Goal: Task Accomplishment & Management: Manage account settings

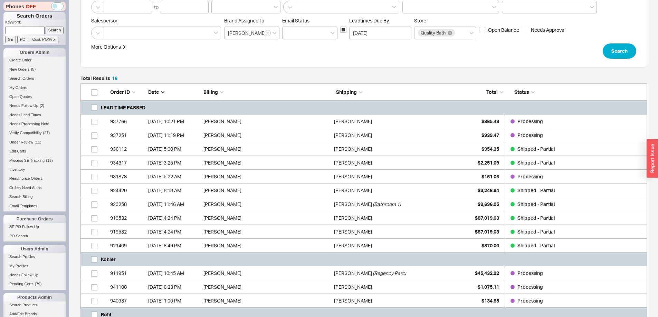
scroll to position [69, 0]
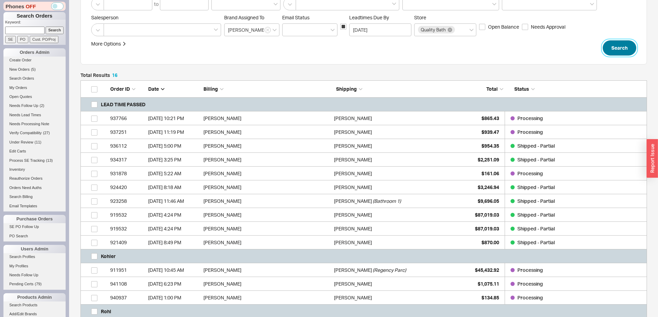
click at [610, 47] on button "Search" at bounding box center [619, 47] width 33 height 15
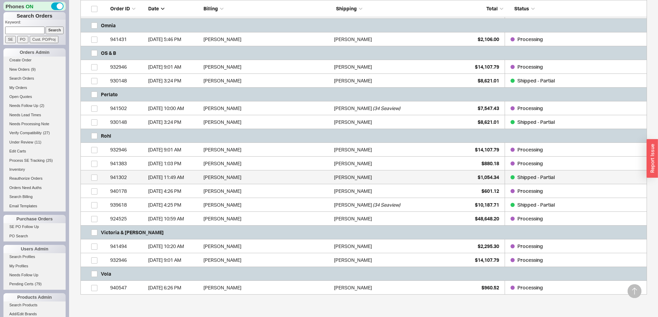
scroll to position [565, 0]
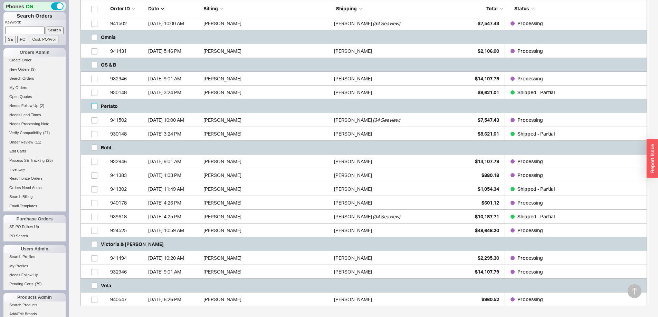
drag, startPoint x: 94, startPoint y: 105, endPoint x: 102, endPoint y: 108, distance: 8.3
click at [94, 105] on input "grid" at bounding box center [94, 106] width 6 height 6
checkbox input "true"
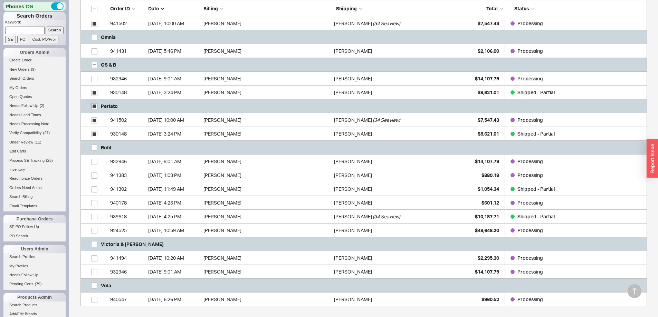
checkbox input "true"
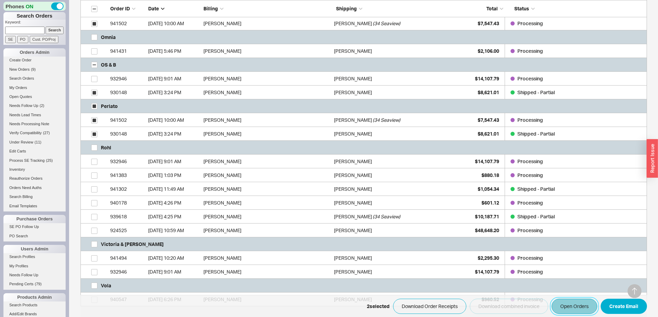
click at [575, 309] on button "Open Orders" at bounding box center [574, 306] width 46 height 15
click at [95, 106] on input "grid" at bounding box center [94, 106] width 6 height 6
checkbox input "false"
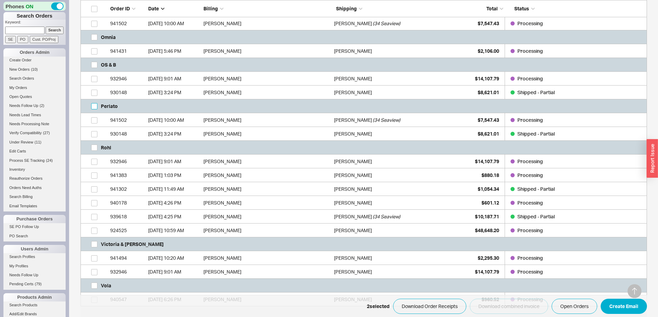
checkbox input "false"
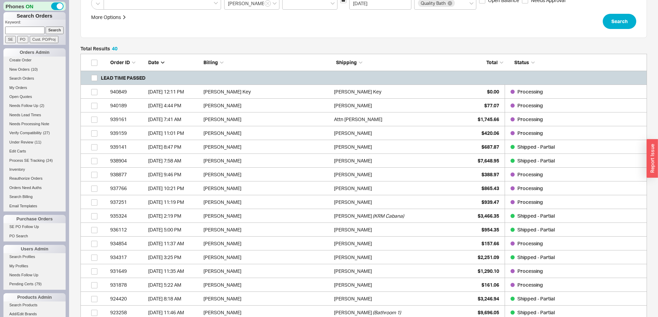
scroll to position [0, 0]
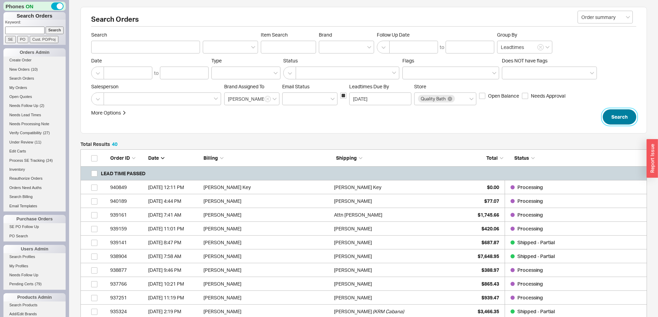
click at [622, 116] on button "Search" at bounding box center [619, 116] width 33 height 15
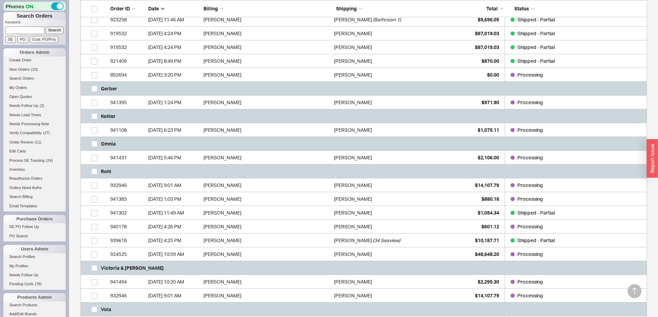
scroll to position [414, 0]
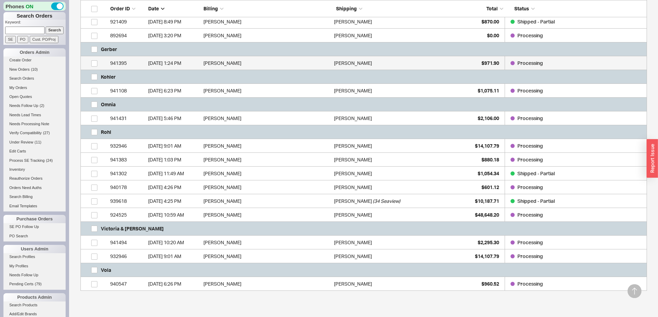
click at [128, 60] on div "941395" at bounding box center [127, 63] width 35 height 14
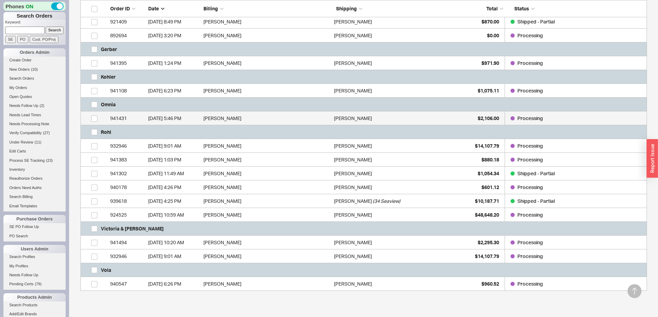
click at [137, 117] on div "941431" at bounding box center [127, 119] width 35 height 14
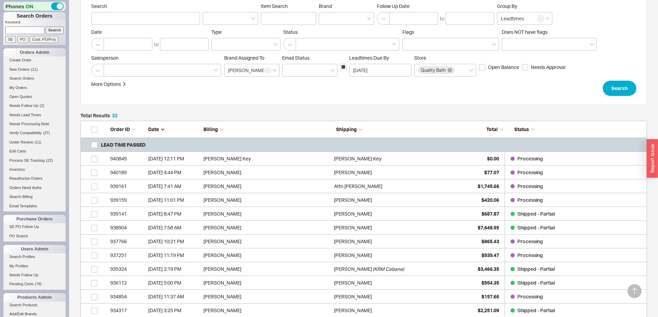
scroll to position [0, 0]
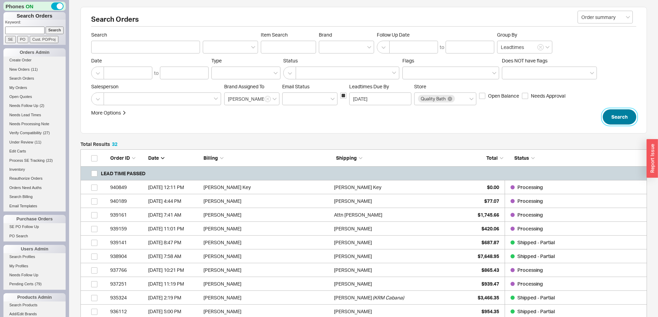
click at [622, 112] on button "Search" at bounding box center [619, 116] width 33 height 15
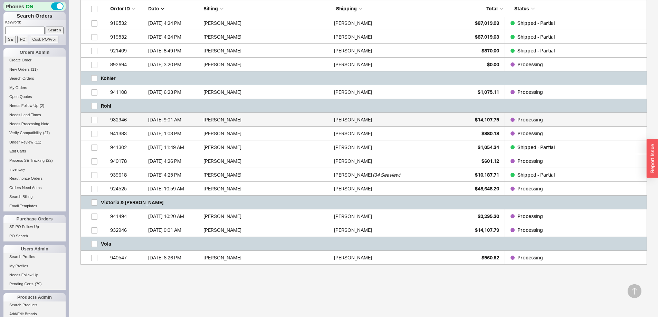
scroll to position [413, 0]
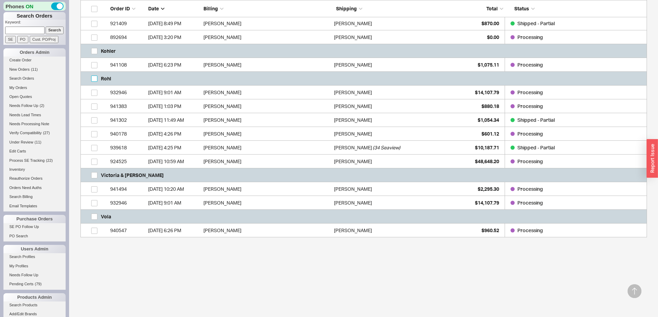
click at [96, 81] on input "grid" at bounding box center [94, 79] width 6 height 6
checkbox input "true"
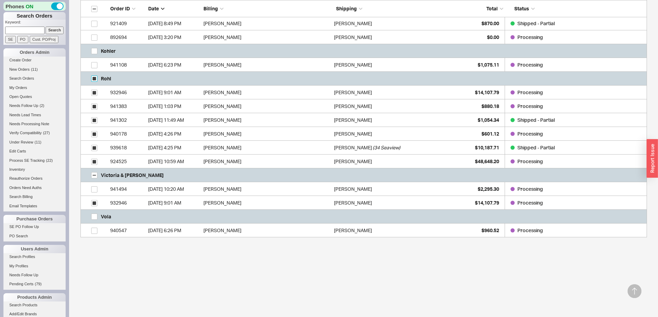
checkbox input "true"
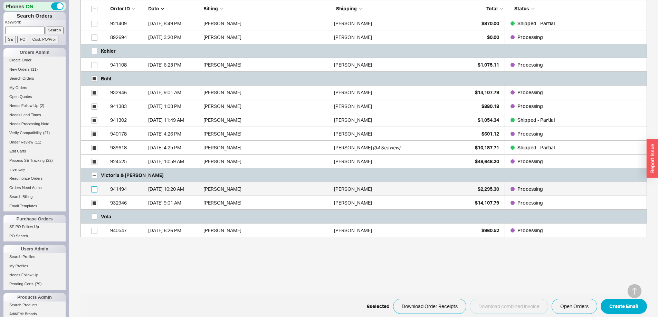
click at [93, 189] on input "grid" at bounding box center [94, 189] width 6 height 6
checkbox input "true"
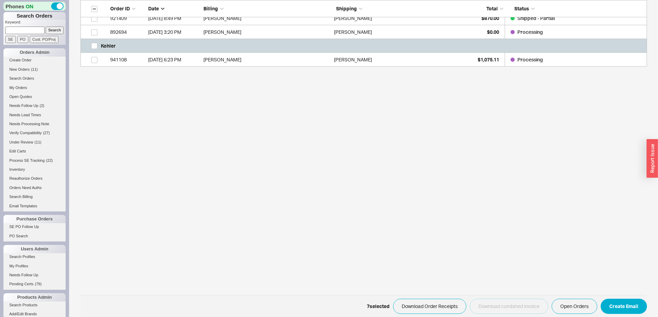
scroll to position [428, 0]
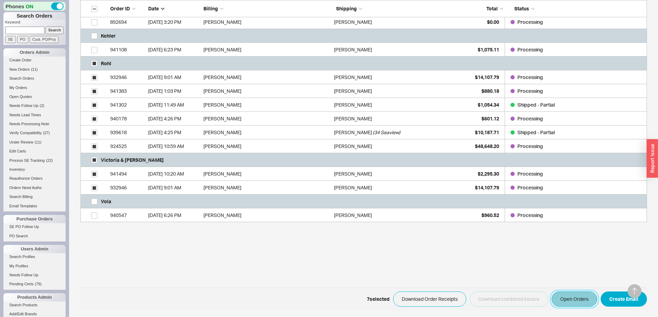
click at [571, 298] on button "Open Orders" at bounding box center [574, 299] width 46 height 15
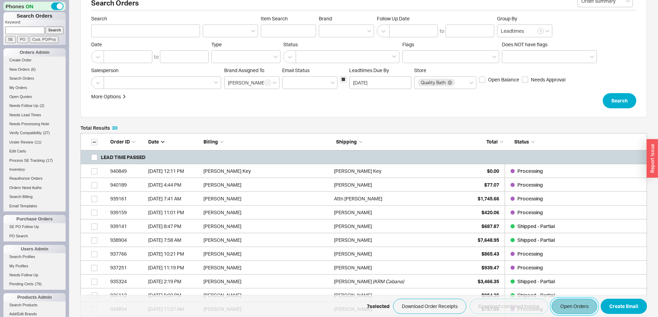
scroll to position [13, 0]
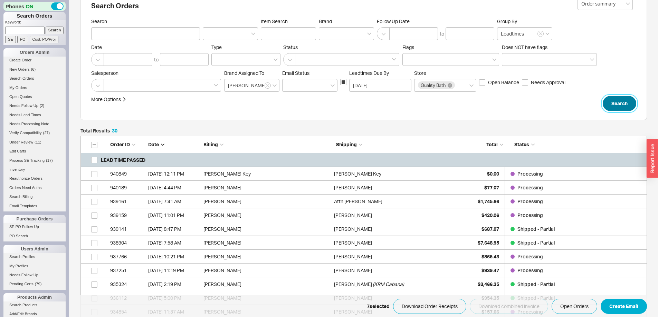
click at [609, 106] on button "Search" at bounding box center [619, 103] width 33 height 15
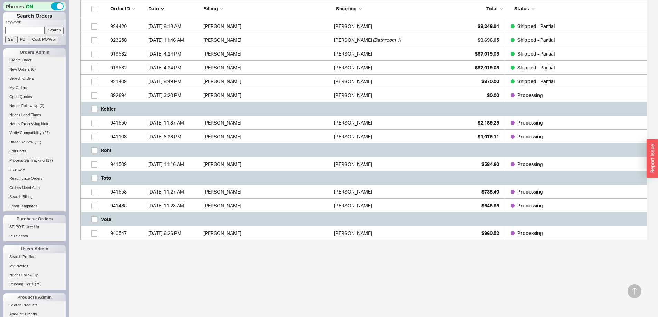
scroll to position [357, 0]
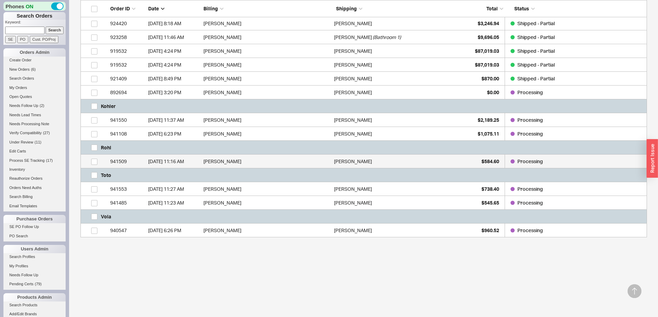
click at [181, 164] on div "[DATE] 11:16 AM" at bounding box center [174, 162] width 52 height 14
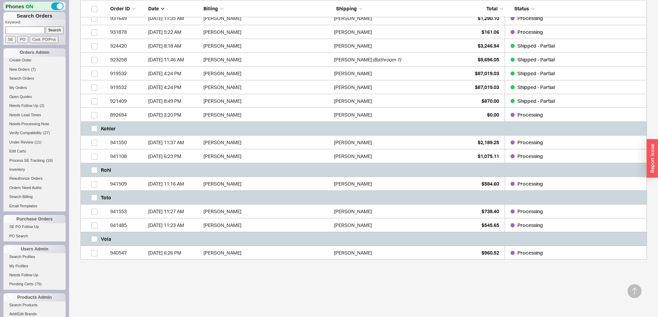
scroll to position [323, 0]
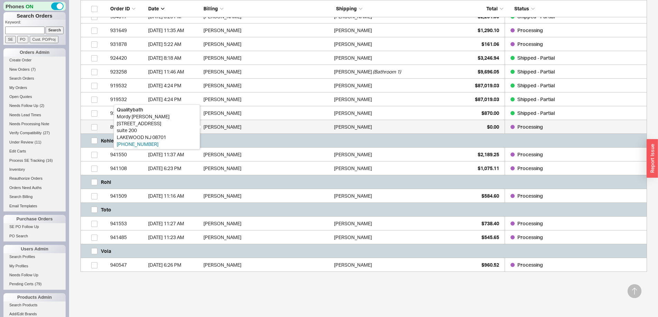
click at [318, 130] on div "[PERSON_NAME]" at bounding box center [266, 127] width 127 height 14
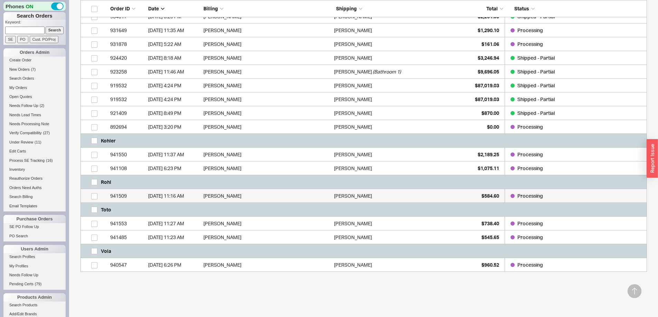
click at [131, 192] on div "941509" at bounding box center [127, 196] width 35 height 14
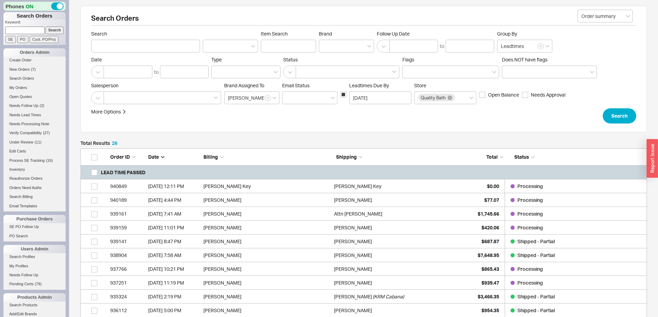
scroll to position [0, 0]
click at [616, 120] on button "Search" at bounding box center [619, 116] width 33 height 15
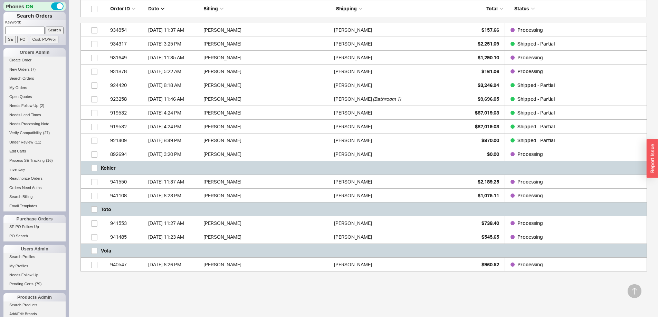
scroll to position [330, 0]
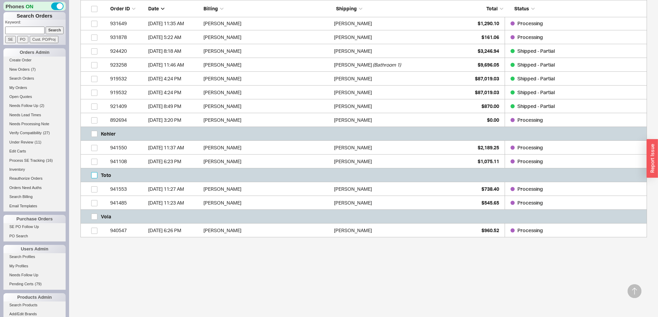
click at [96, 174] on input "grid" at bounding box center [94, 175] width 6 height 6
checkbox input "true"
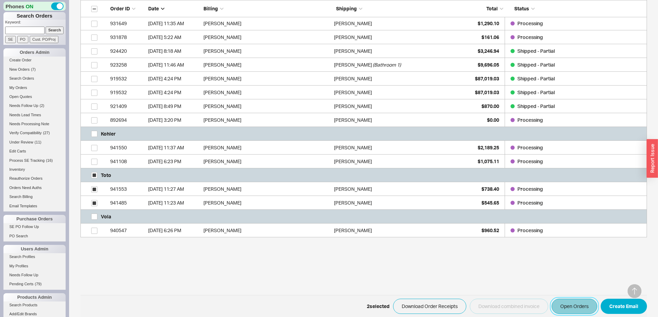
click at [568, 305] on button "Open Orders" at bounding box center [574, 306] width 46 height 15
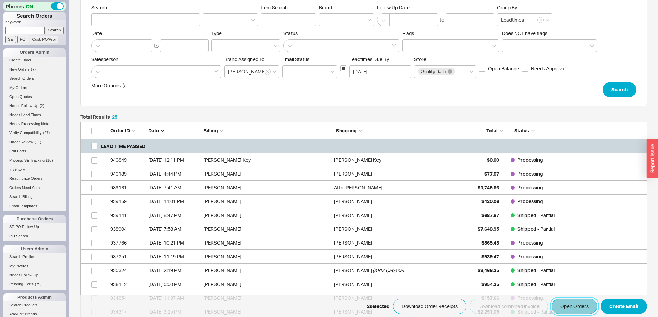
scroll to position [0, 0]
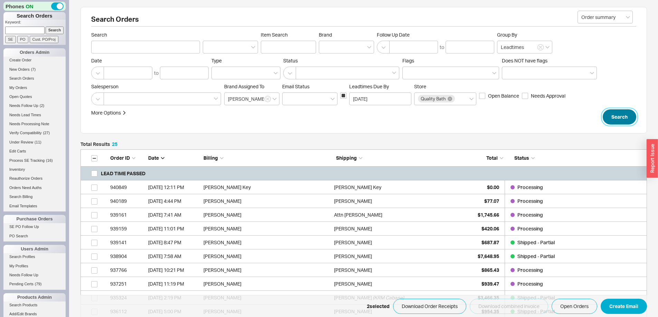
click at [611, 122] on button "Search" at bounding box center [619, 116] width 33 height 15
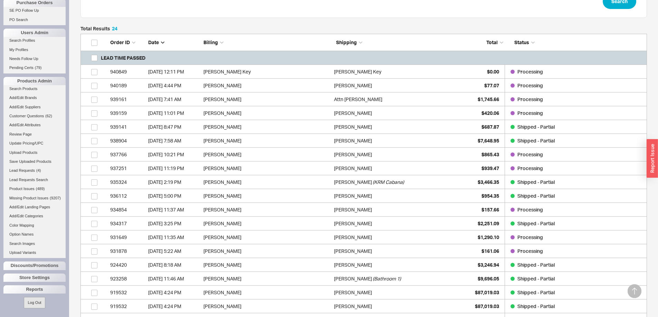
scroll to position [109, 0]
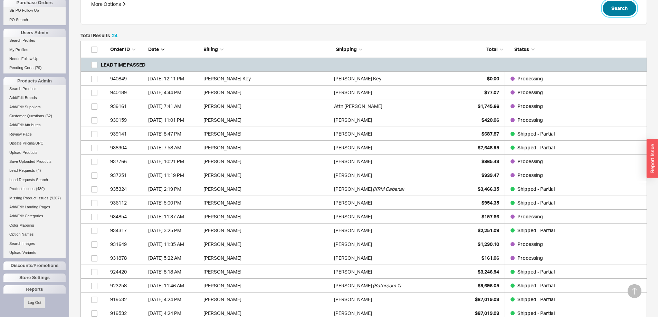
click at [624, 3] on button "Search" at bounding box center [619, 8] width 33 height 15
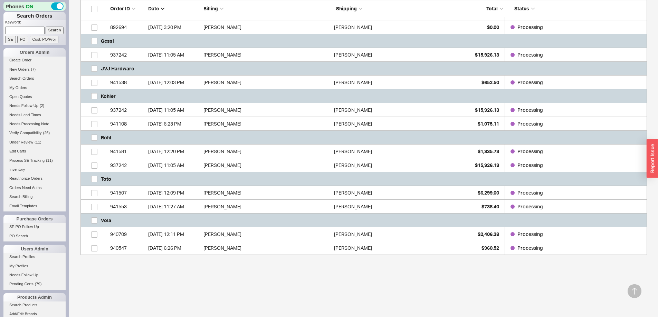
scroll to position [414, 0]
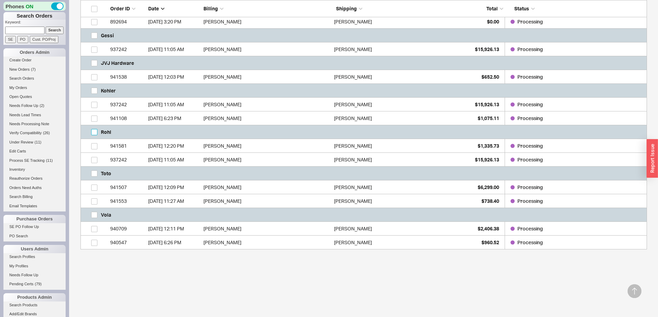
click at [93, 132] on input "grid" at bounding box center [94, 132] width 6 height 6
checkbox input "true"
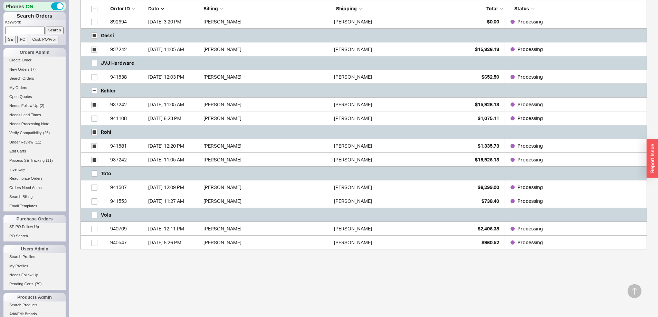
checkbox input "true"
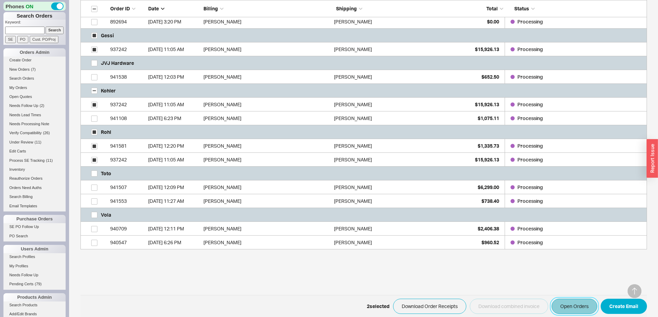
click at [579, 307] on button "Open Orders" at bounding box center [574, 306] width 46 height 15
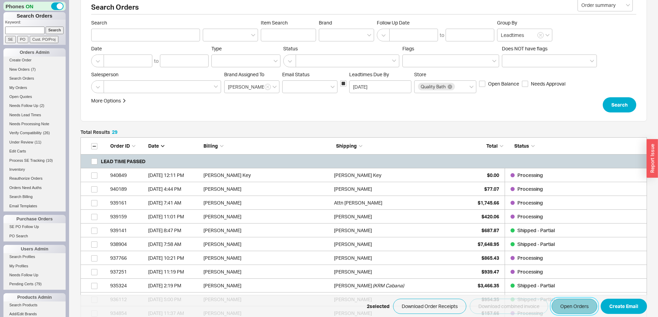
scroll to position [0, 0]
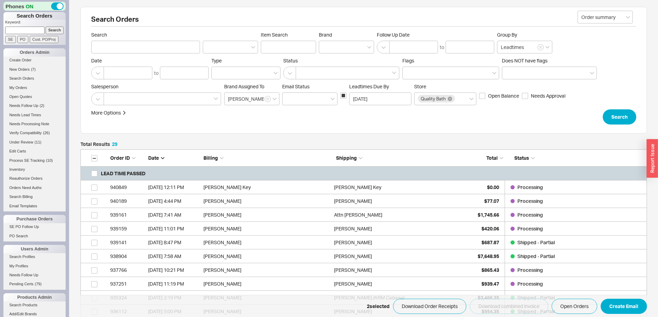
click at [615, 106] on form "Order summary Search Item Search Brand Follow Up Date to Group By Leadtimes Dat…" at bounding box center [363, 78] width 545 height 93
click at [621, 116] on button "Search" at bounding box center [619, 116] width 33 height 15
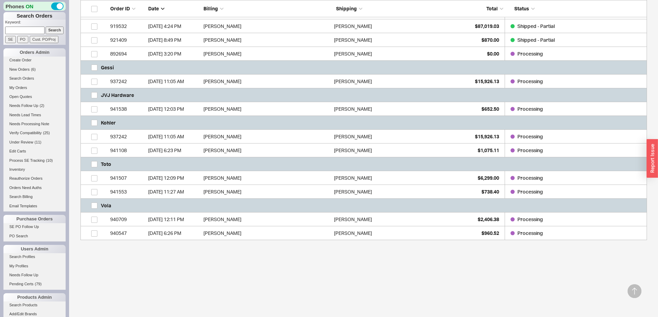
scroll to position [385, 0]
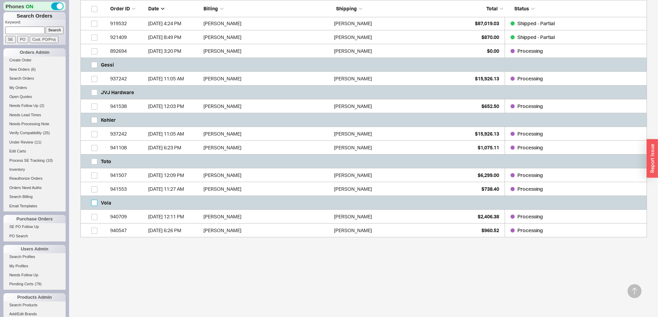
click at [96, 205] on input "grid" at bounding box center [94, 203] width 6 height 6
checkbox input "true"
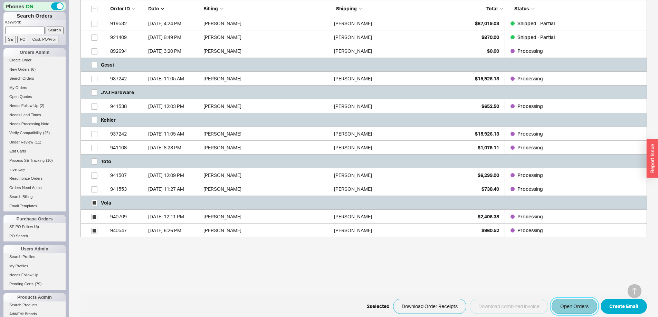
click at [573, 303] on button "Open Orders" at bounding box center [574, 306] width 46 height 15
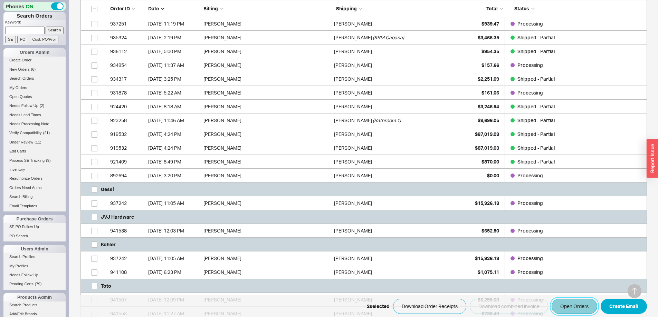
scroll to position [262, 0]
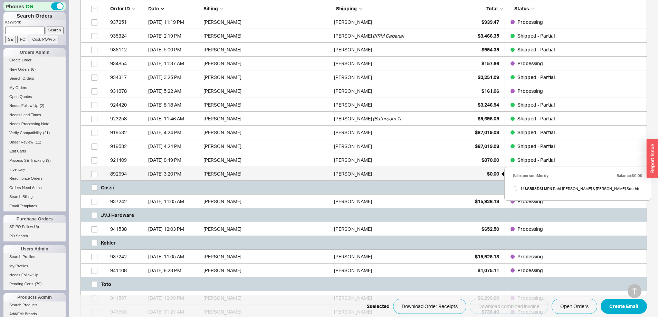
click at [496, 175] on span "$0.00" at bounding box center [493, 174] width 12 height 6
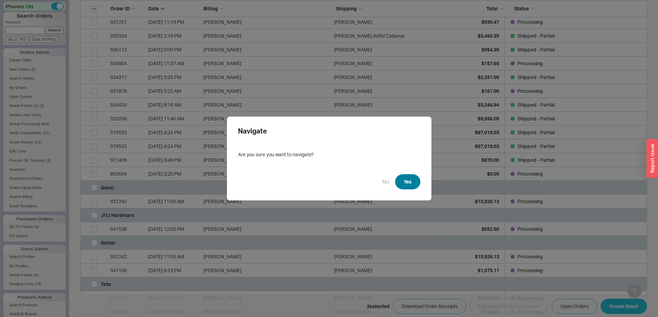
click at [412, 180] on button "Yes" at bounding box center [407, 181] width 25 height 15
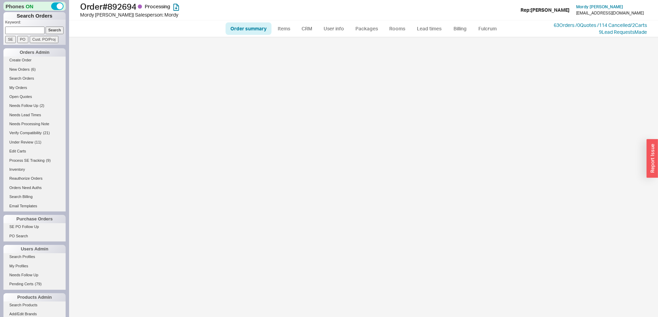
select select "*"
select select "LOW"
select select "3"
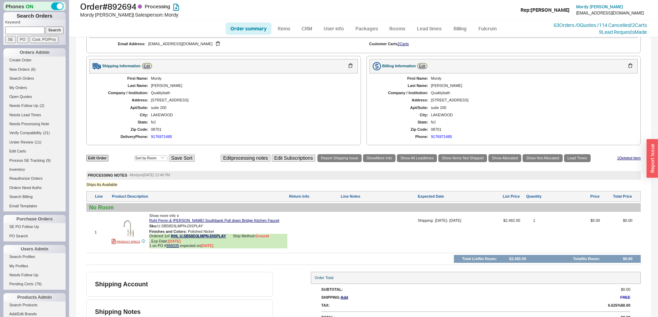
scroll to position [358, 0]
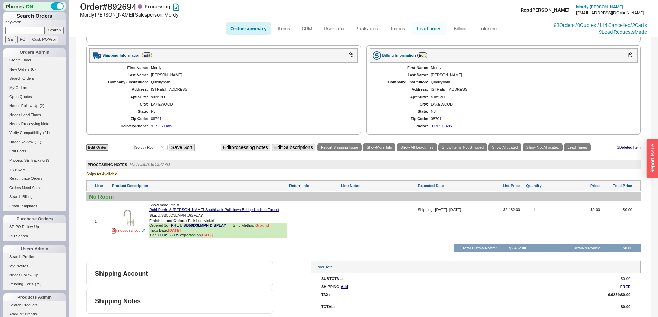
click at [422, 32] on link "Lead times" at bounding box center [429, 28] width 35 height 12
